Goal: Information Seeking & Learning: Learn about a topic

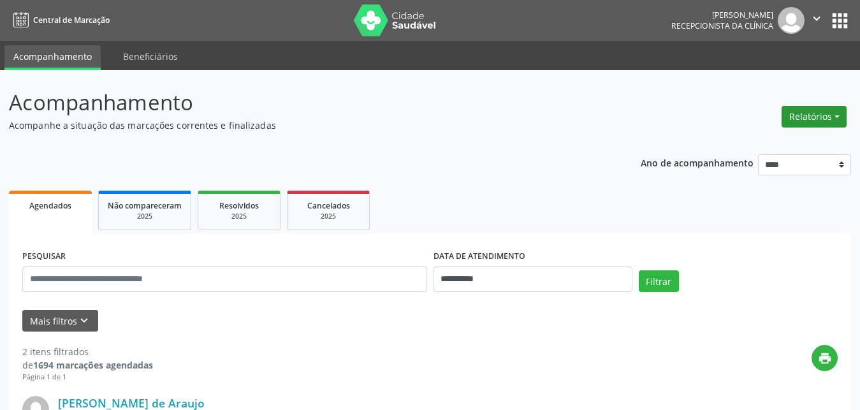
click at [829, 117] on button "Relatórios" at bounding box center [814, 117] width 65 height 22
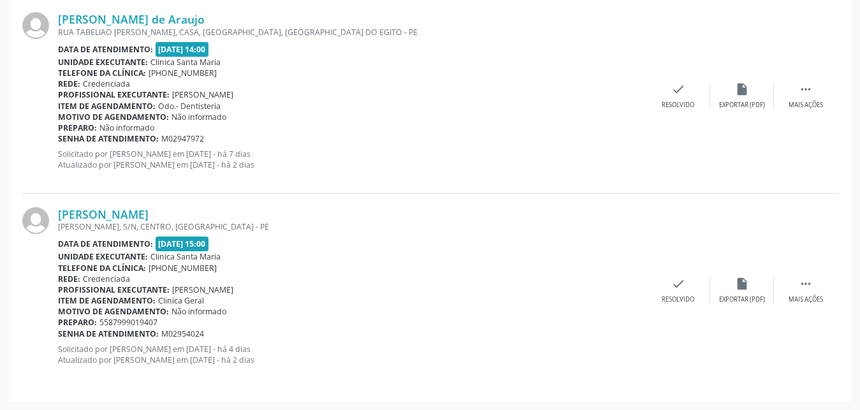
scroll to position [124, 0]
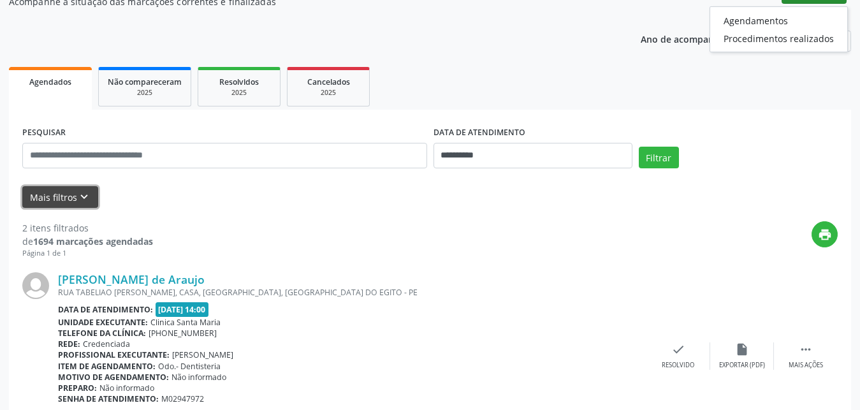
click at [85, 194] on icon "keyboard_arrow_down" at bounding box center [84, 197] width 14 height 14
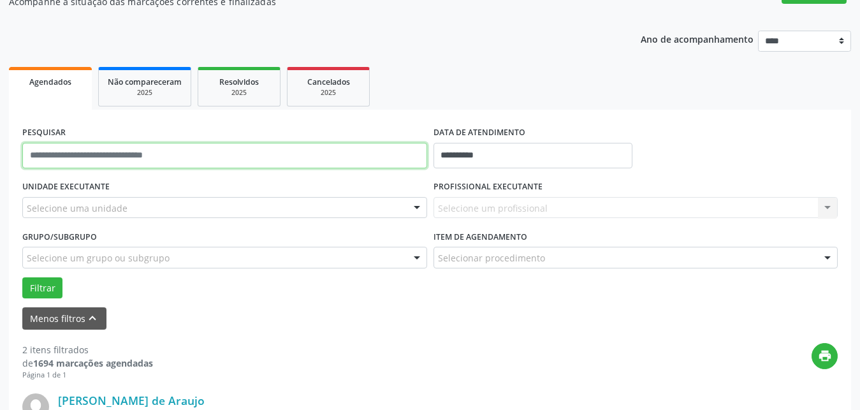
click at [128, 162] on input "text" at bounding box center [224, 156] width 405 height 26
type input "**********"
click at [22, 277] on button "Filtrar" at bounding box center [42, 288] width 40 height 22
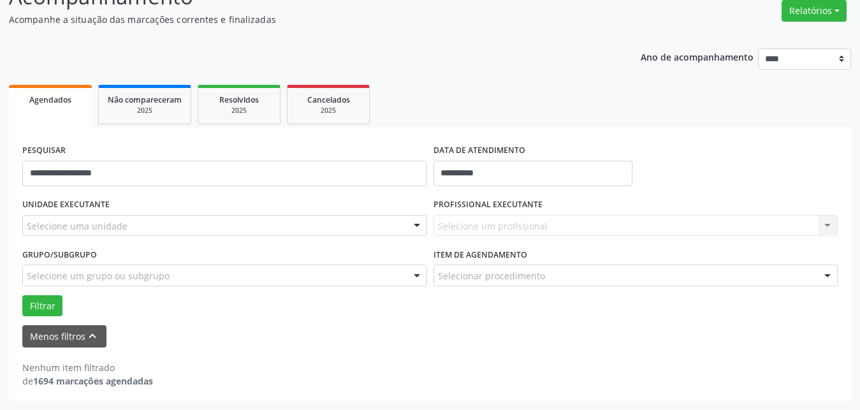
scroll to position [106, 0]
click at [55, 96] on span "Agendados" at bounding box center [50, 99] width 42 height 11
click at [254, 95] on span "Resolvidos" at bounding box center [239, 99] width 40 height 11
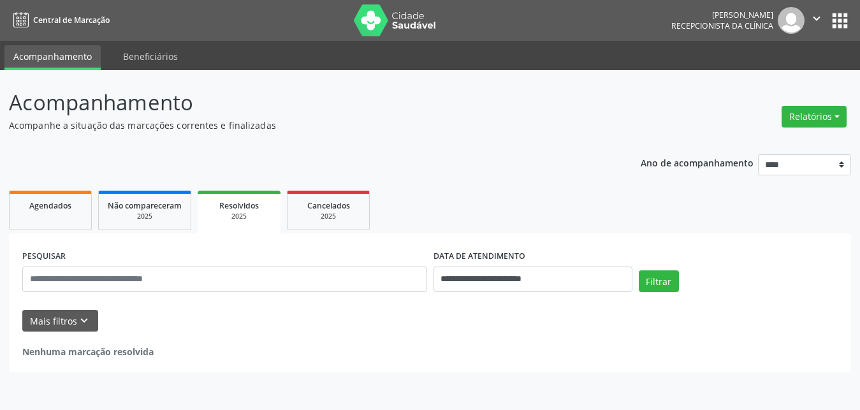
scroll to position [0, 0]
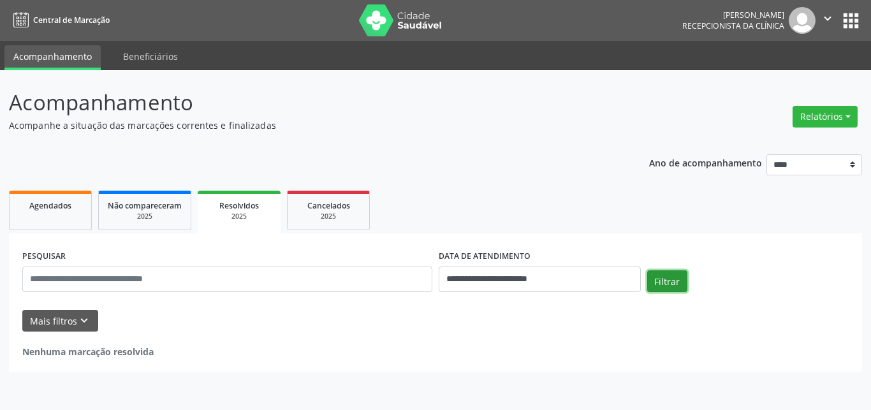
click at [670, 279] on button "Filtrar" at bounding box center [667, 281] width 40 height 22
click at [50, 212] on link "Agendados" at bounding box center [50, 211] width 83 height 40
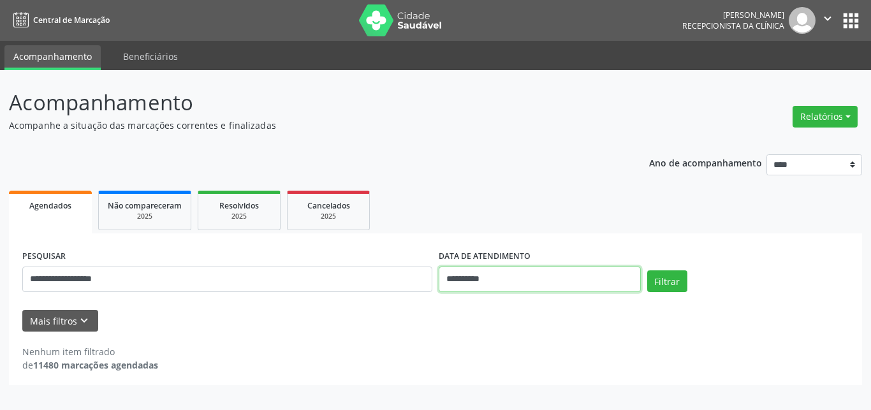
click at [468, 279] on input "**********" at bounding box center [540, 280] width 202 height 26
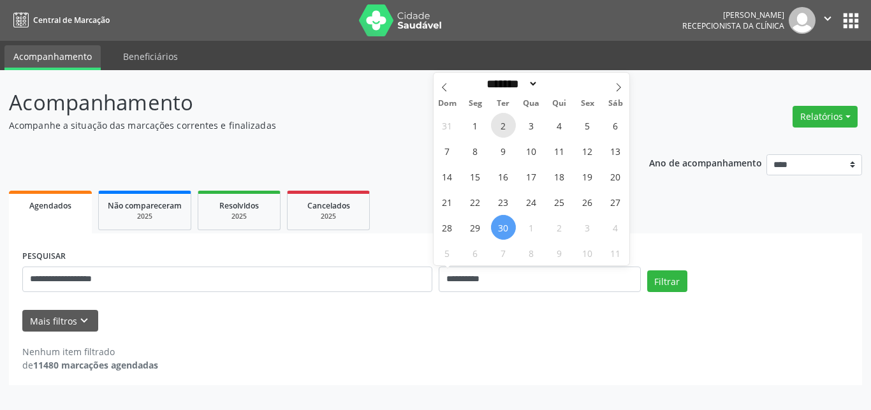
click at [505, 130] on span "2" at bounding box center [503, 125] width 25 height 25
type input "**********"
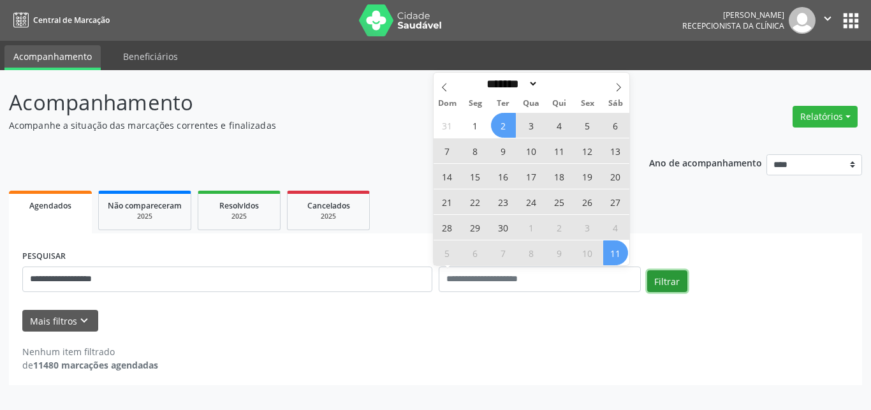
click at [677, 283] on button "Filtrar" at bounding box center [667, 281] width 40 height 22
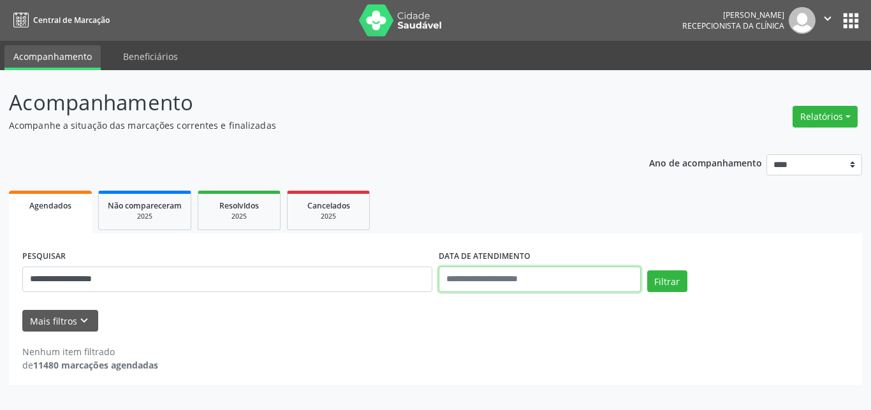
click at [494, 284] on input "text" at bounding box center [540, 280] width 202 height 26
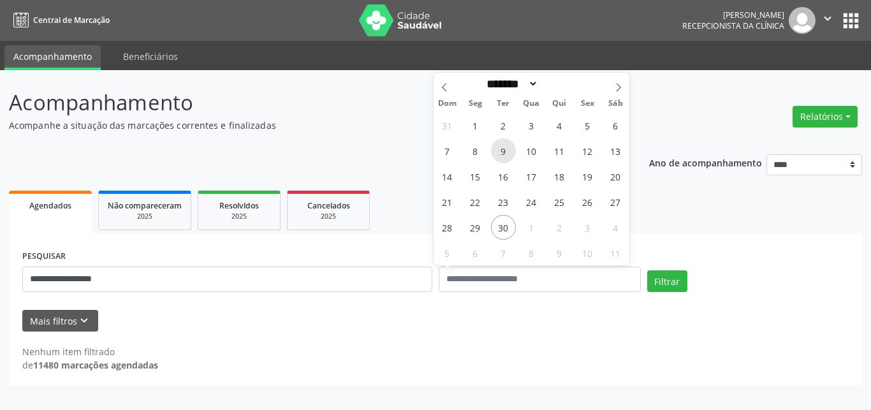
click at [506, 155] on span "9" at bounding box center [503, 150] width 25 height 25
type input "**********"
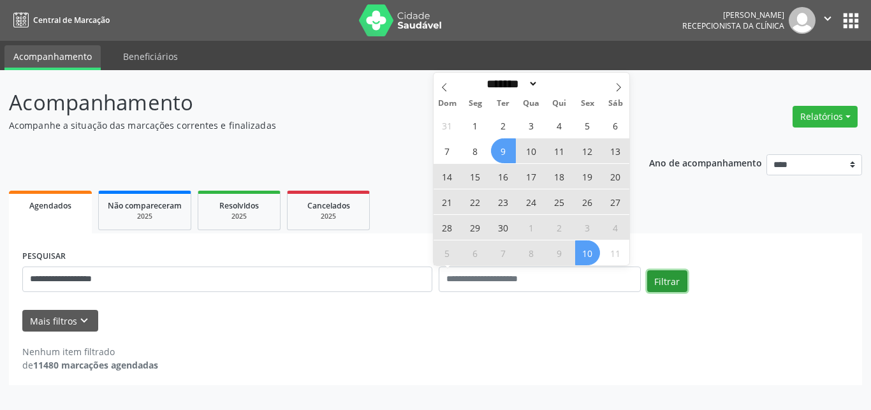
click at [669, 279] on button "Filtrar" at bounding box center [667, 281] width 40 height 22
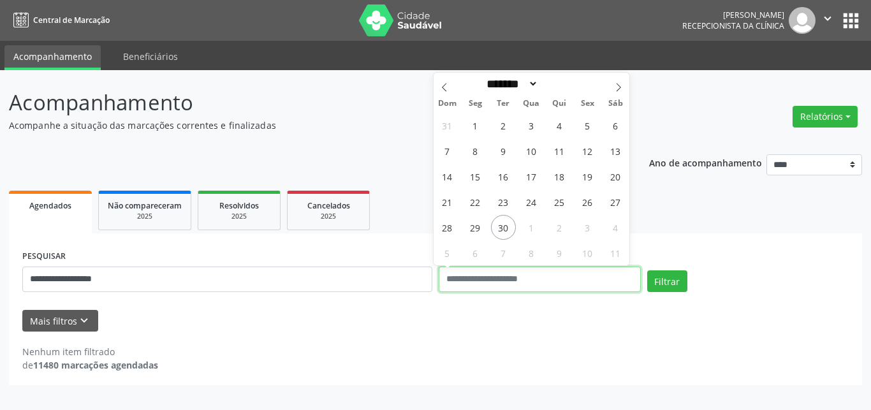
click at [505, 282] on input "text" at bounding box center [540, 280] width 202 height 26
click at [501, 182] on span "16" at bounding box center [503, 176] width 25 height 25
type input "**********"
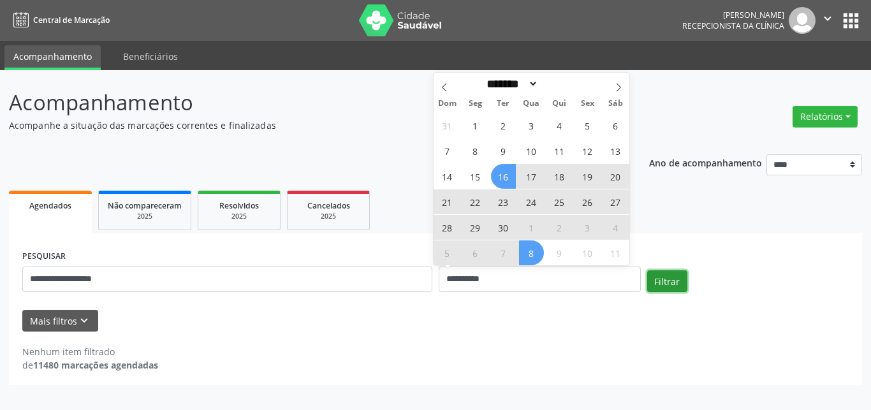
select select "*"
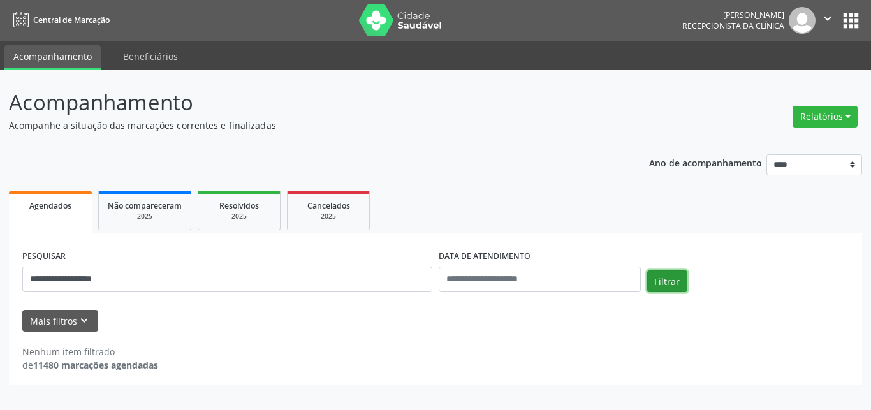
click at [674, 280] on button "Filtrar" at bounding box center [667, 281] width 40 height 22
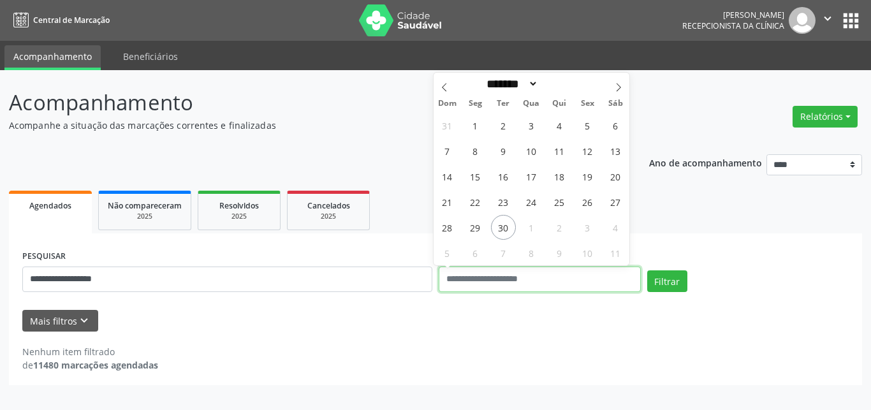
click at [508, 281] on input "text" at bounding box center [540, 280] width 202 height 26
click at [476, 124] on span "1" at bounding box center [475, 125] width 25 height 25
type input "**********"
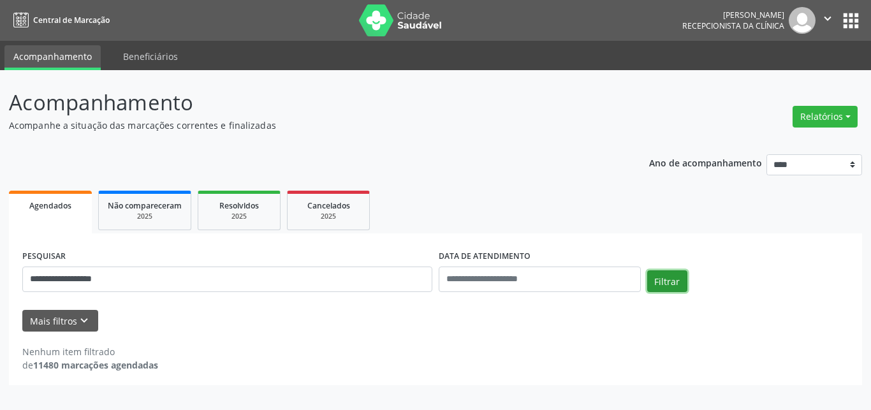
click at [672, 279] on button "Filtrar" at bounding box center [667, 281] width 40 height 22
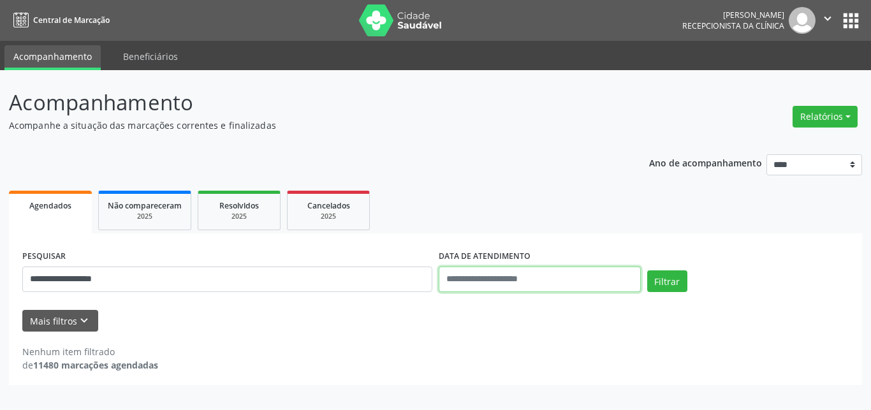
click at [476, 284] on input "text" at bounding box center [540, 280] width 202 height 26
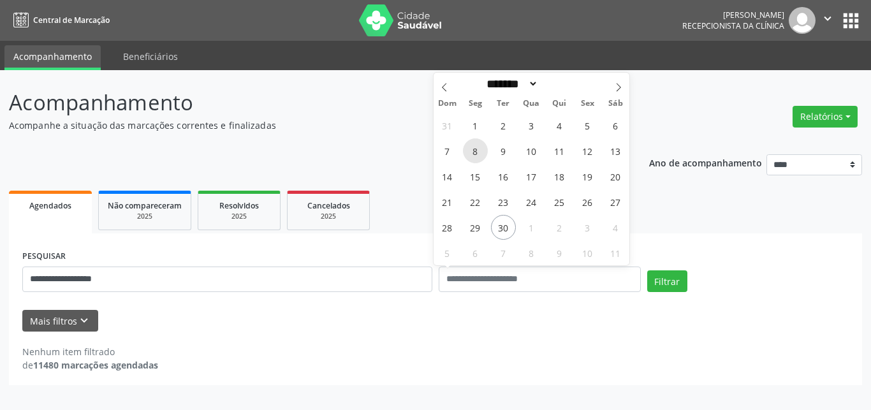
click at [474, 154] on span "8" at bounding box center [475, 150] width 25 height 25
type input "**********"
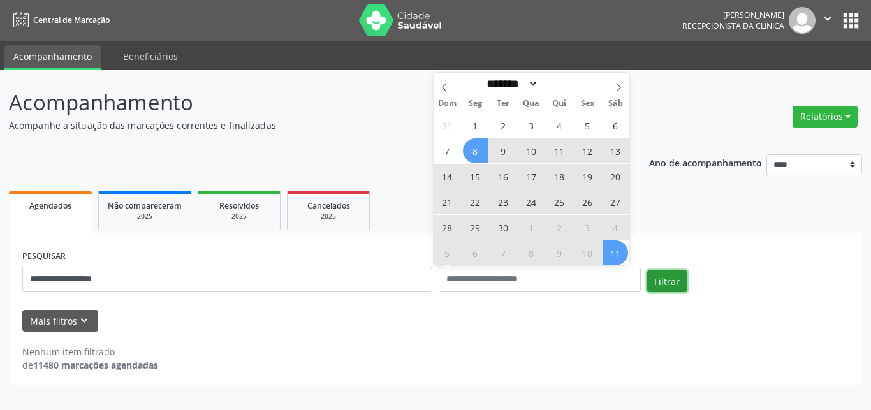
click at [673, 281] on button "Filtrar" at bounding box center [667, 281] width 40 height 22
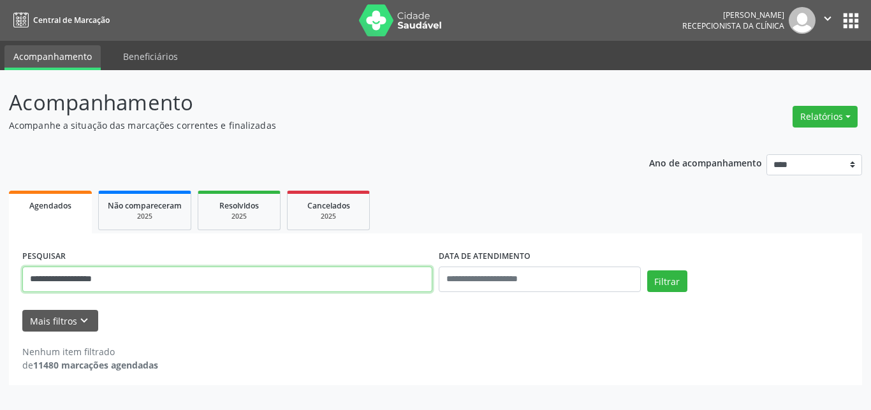
drag, startPoint x: 129, startPoint y: 279, endPoint x: 0, endPoint y: 281, distance: 128.8
click at [22, 281] on input "**********" at bounding box center [227, 280] width 410 height 26
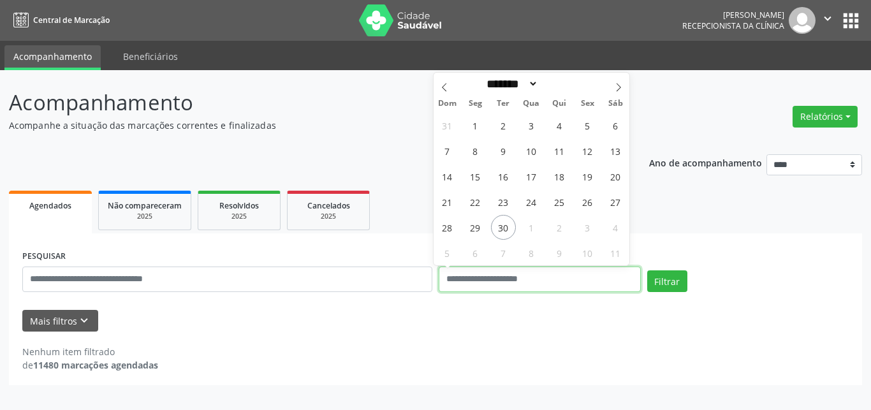
click at [475, 279] on input "text" at bounding box center [540, 280] width 202 height 26
click at [480, 126] on span "1" at bounding box center [475, 125] width 25 height 25
type input "**********"
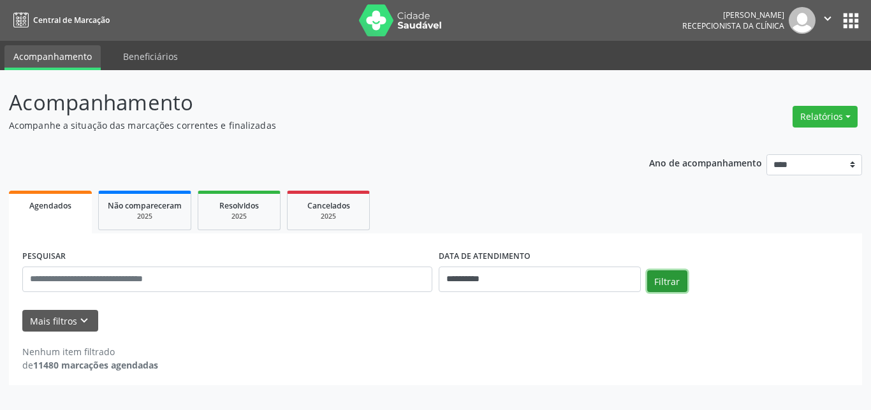
click at [668, 283] on button "Filtrar" at bounding box center [667, 281] width 40 height 22
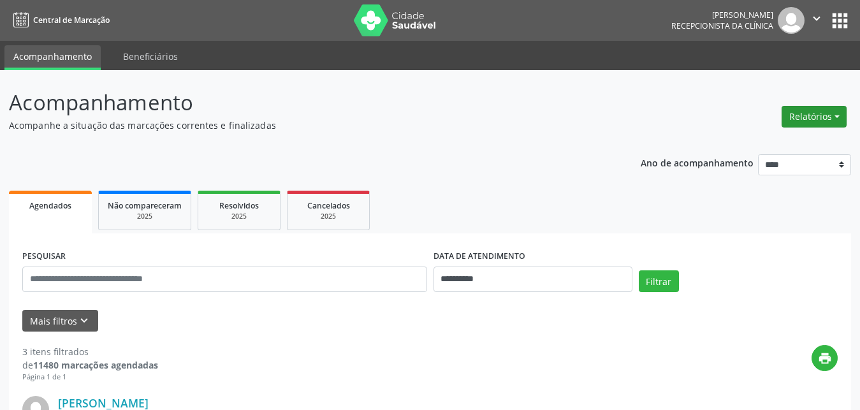
click at [836, 115] on button "Relatórios" at bounding box center [814, 117] width 65 height 22
click at [744, 161] on link "Procedimentos realizados" at bounding box center [778, 162] width 137 height 18
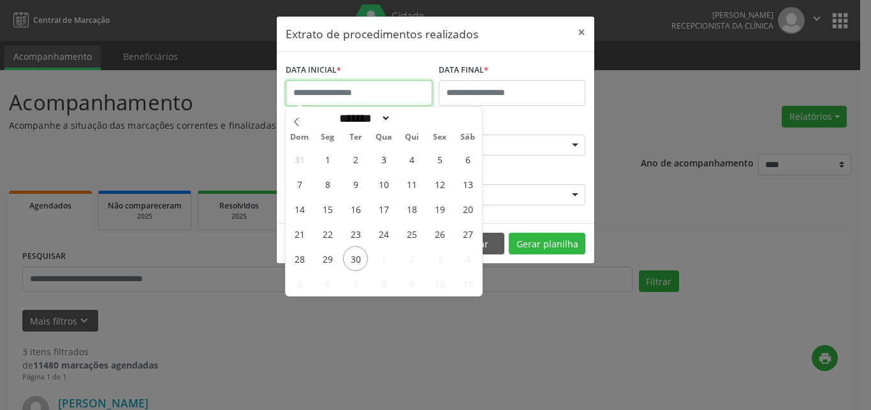
click at [338, 91] on input "text" at bounding box center [359, 93] width 147 height 26
click at [297, 121] on icon at bounding box center [296, 121] width 9 height 9
select select "*"
click at [332, 186] on span "4" at bounding box center [327, 184] width 25 height 25
select select "*"
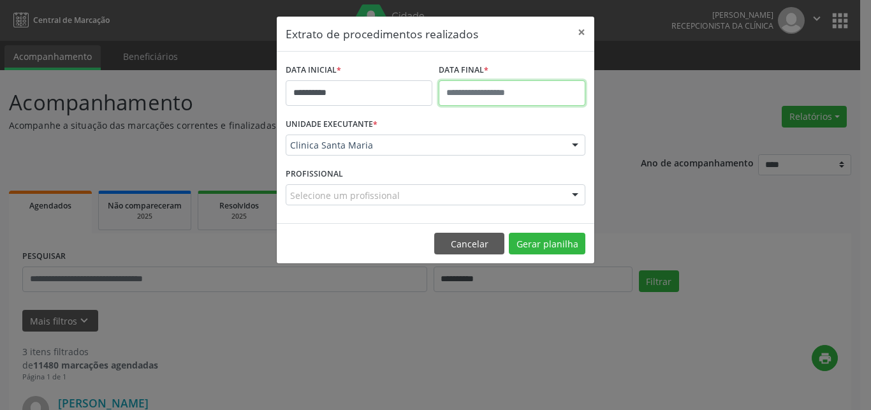
click at [478, 91] on input "text" at bounding box center [512, 93] width 147 height 26
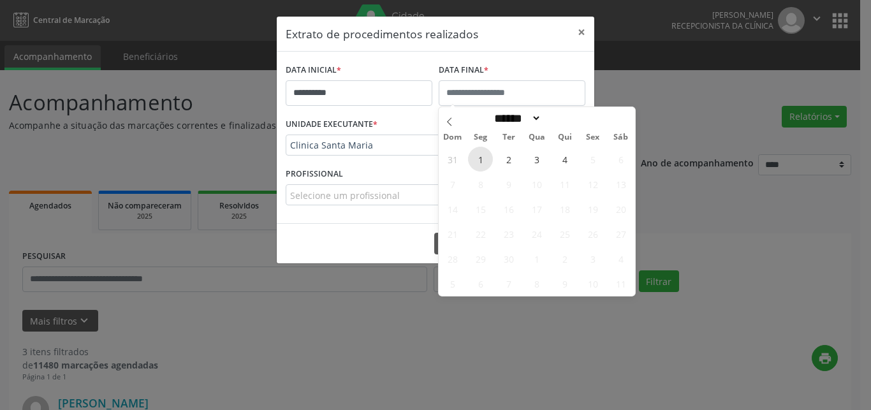
click at [477, 155] on span "1" at bounding box center [480, 159] width 25 height 25
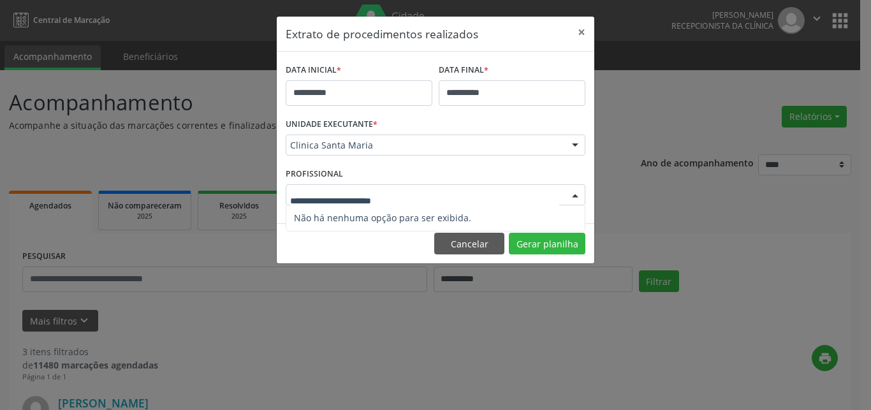
click at [576, 190] on div at bounding box center [575, 196] width 19 height 22
drag, startPoint x: 363, startPoint y: 200, endPoint x: 370, endPoint y: 158, distance: 42.6
click at [363, 200] on input "text" at bounding box center [424, 202] width 269 height 26
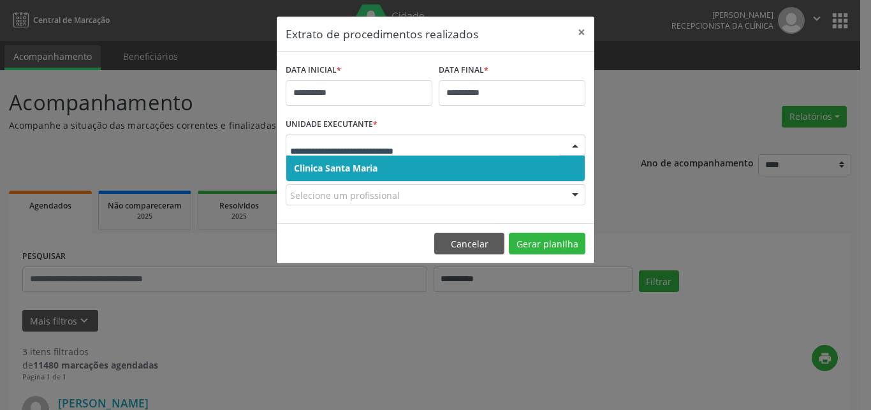
click at [366, 165] on span "Clinica Santa Maria" at bounding box center [336, 168] width 84 height 12
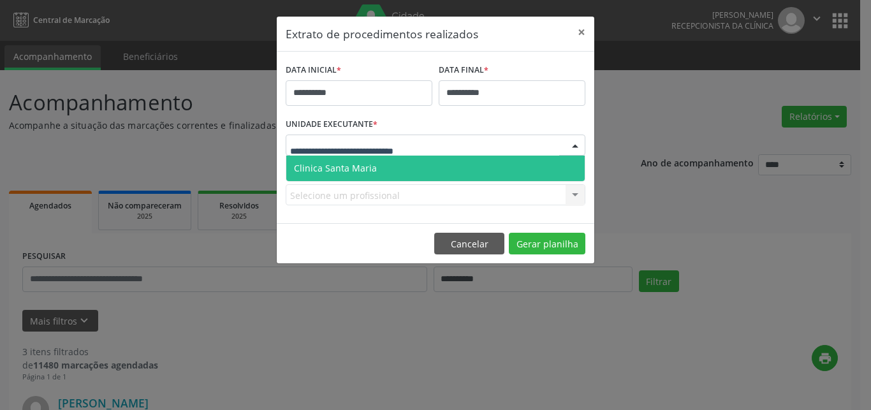
click at [362, 165] on span "Clinica Santa Maria" at bounding box center [335, 168] width 83 height 12
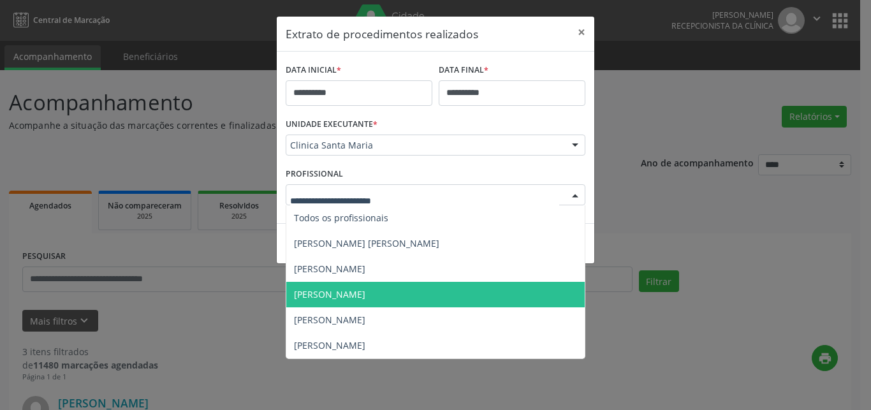
click at [344, 290] on span "[PERSON_NAME]" at bounding box center [329, 294] width 71 height 12
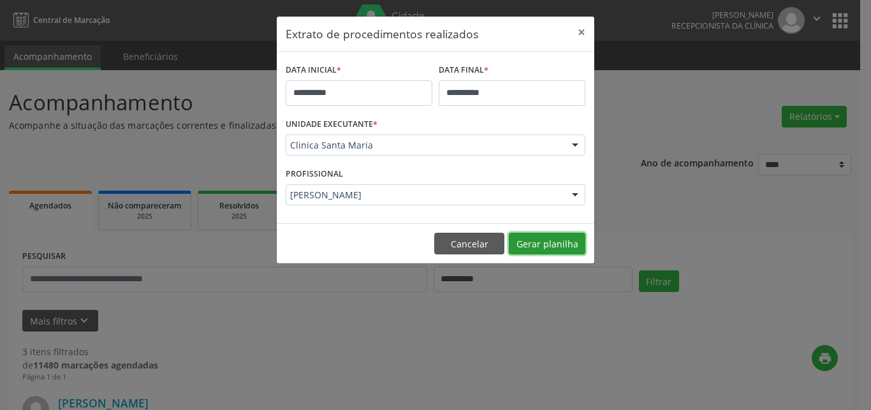
click at [561, 242] on button "Gerar planilha" at bounding box center [547, 244] width 77 height 22
click at [584, 32] on button "×" at bounding box center [582, 32] width 26 height 31
